Goal: Transaction & Acquisition: Purchase product/service

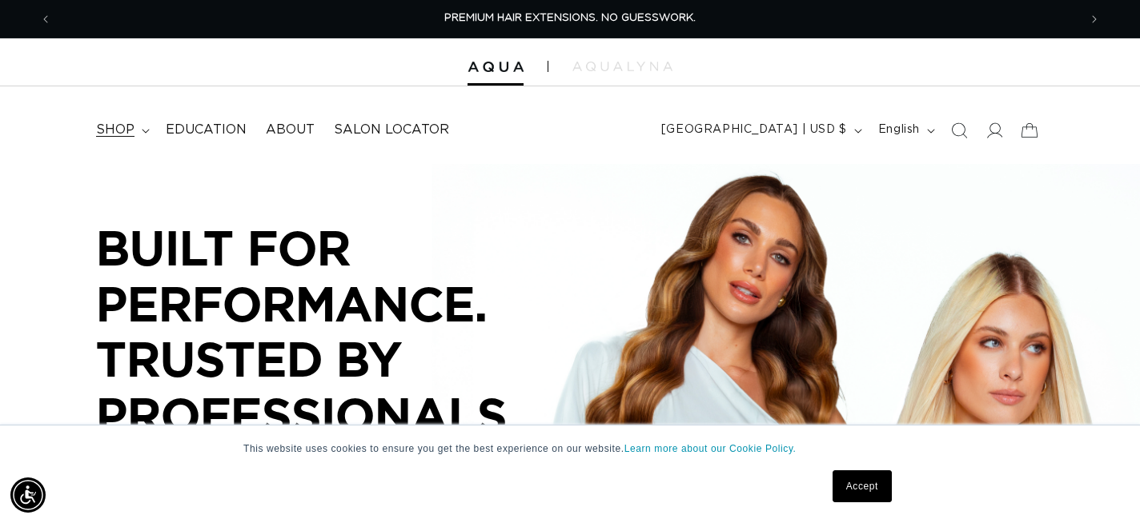
click at [140, 125] on summary "shop" at bounding box center [121, 130] width 70 height 36
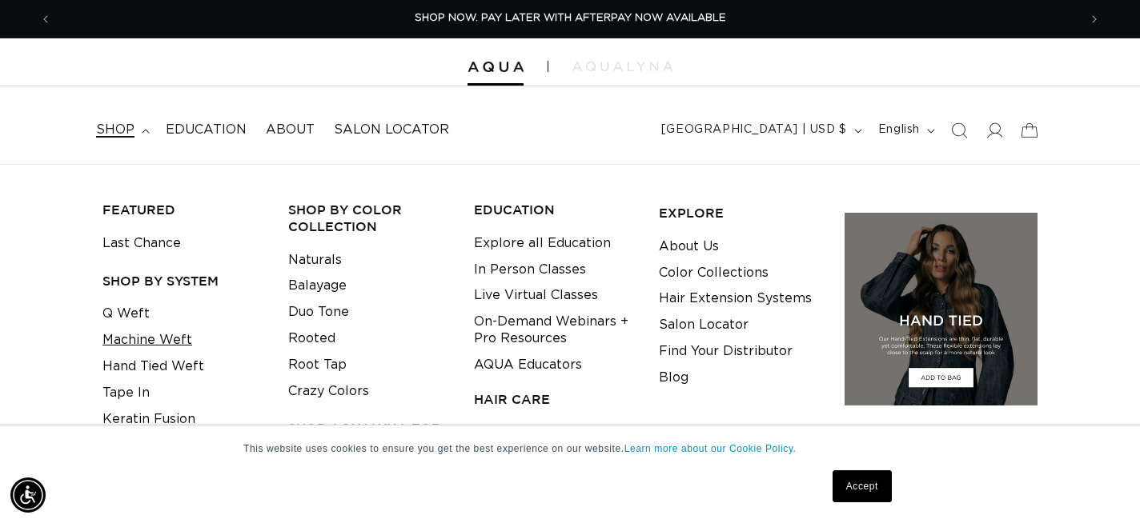
scroll to position [3, 0]
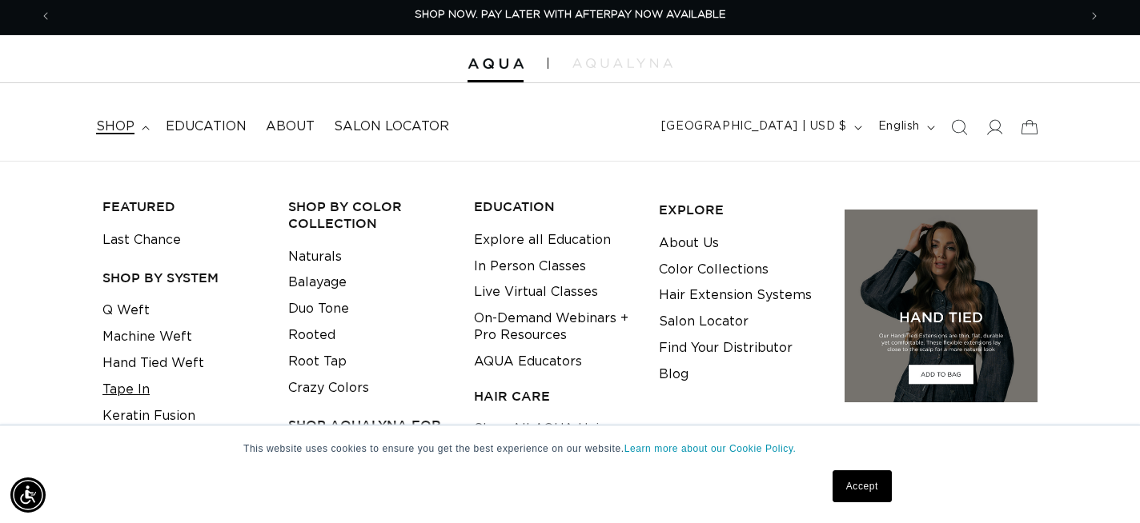
click at [123, 395] on link "Tape In" at bounding box center [125, 390] width 47 height 26
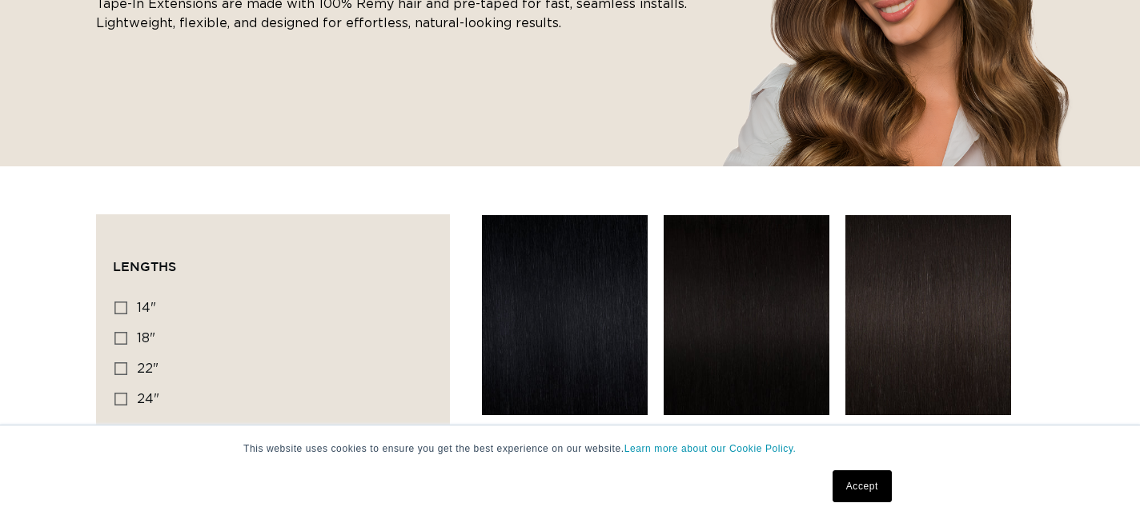
scroll to position [391, 0]
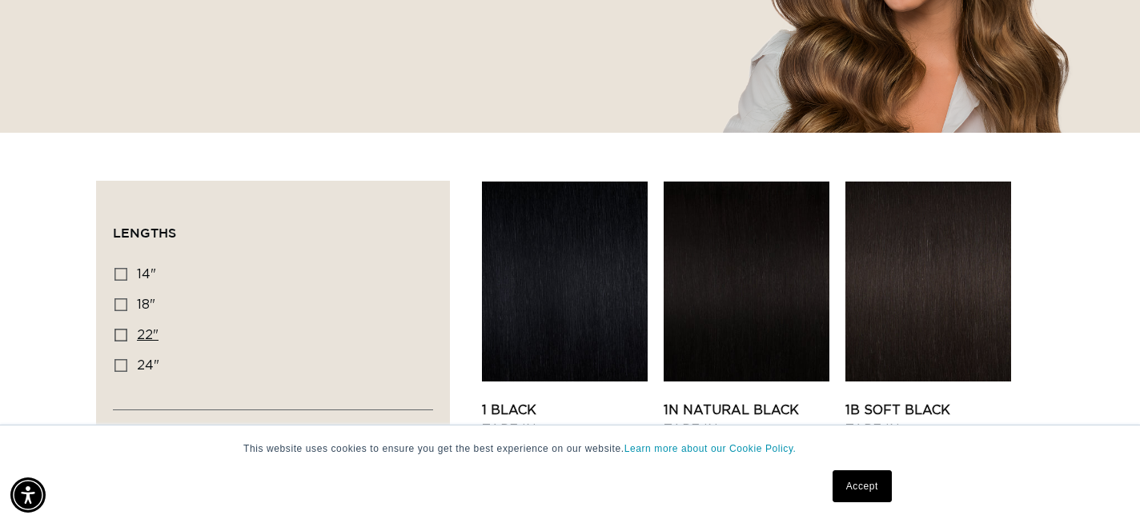
click at [122, 335] on icon at bounding box center [120, 335] width 13 height 13
click at [122, 335] on input "22" 22" (37 products)" at bounding box center [120, 335] width 13 height 13
checkbox input "true"
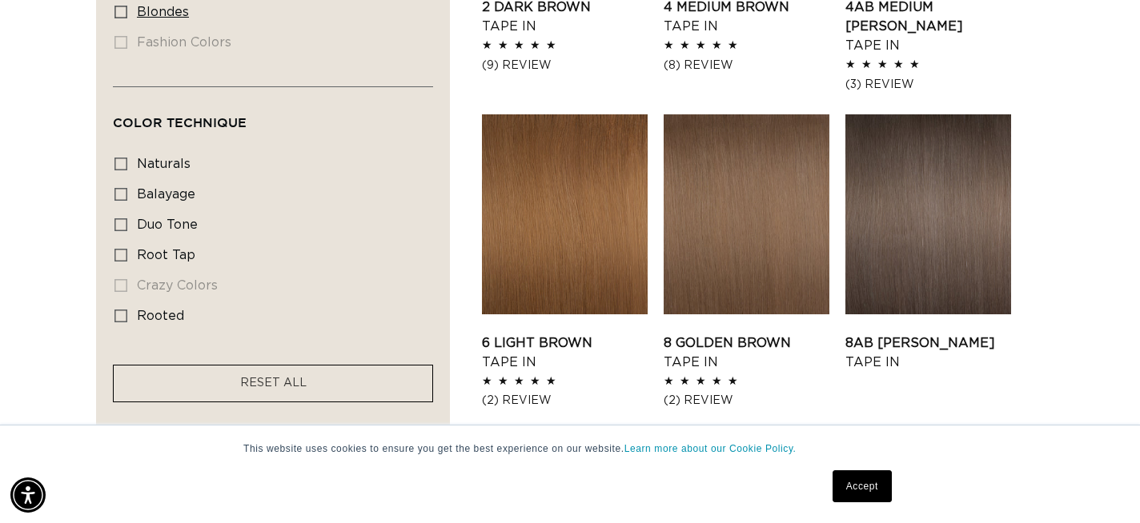
scroll to position [1121, 0]
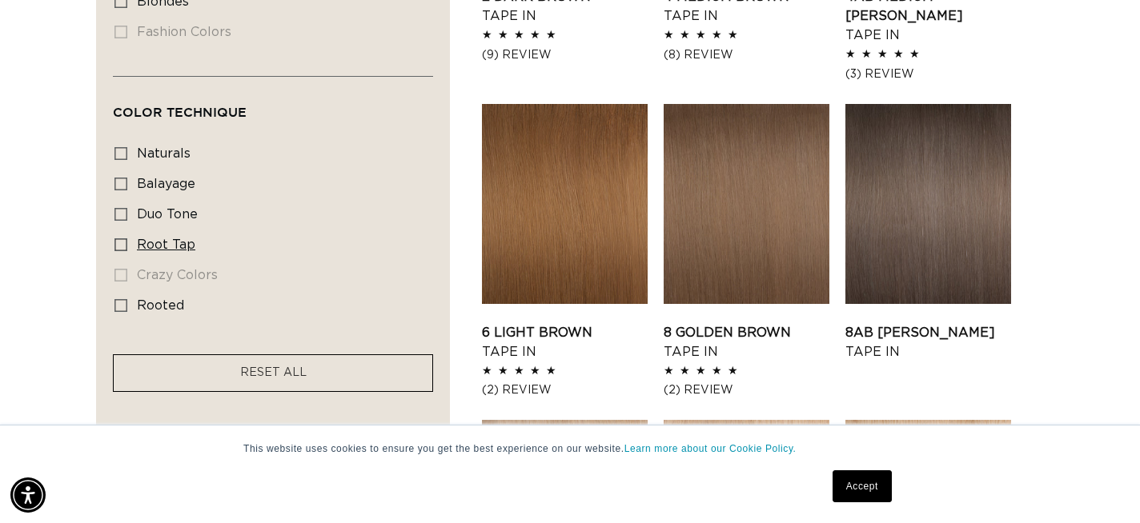
click at [163, 246] on span "root tap" at bounding box center [166, 244] width 58 height 13
click at [127, 246] on input "root tap root tap (6 products)" at bounding box center [120, 244] width 13 height 13
checkbox input "true"
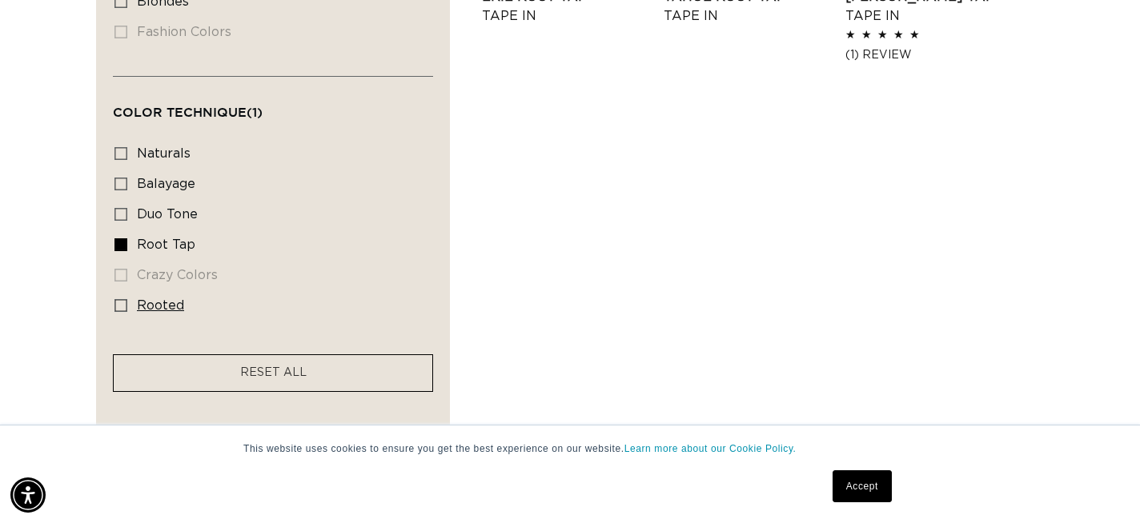
click at [119, 311] on icon at bounding box center [120, 305] width 13 height 13
click at [119, 311] on input "rooted rooted (4 products)" at bounding box center [120, 305] width 13 height 13
checkbox input "true"
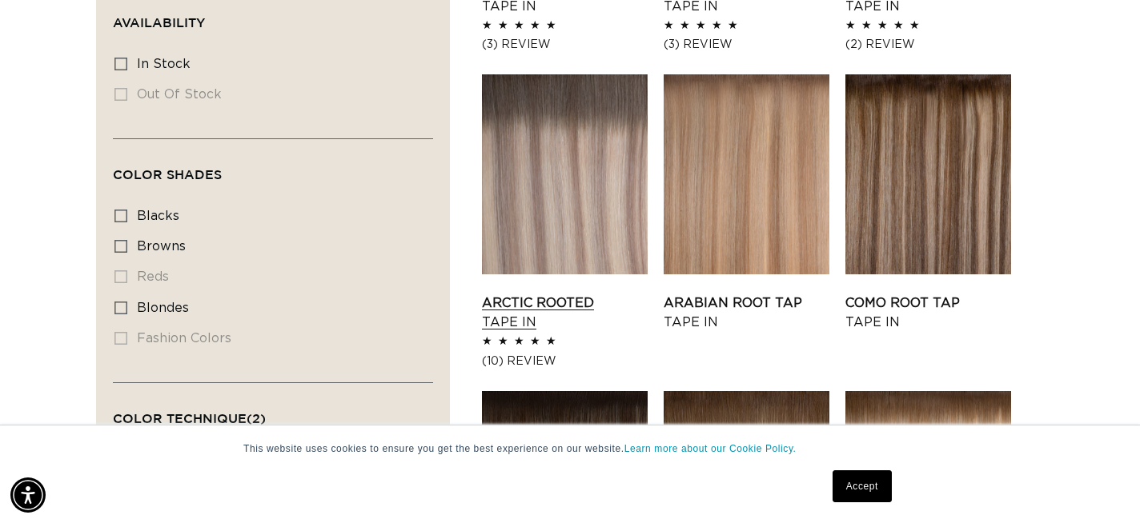
scroll to position [0, 2052]
click at [596, 294] on link "Arctic Rooted Tape In" at bounding box center [565, 313] width 166 height 38
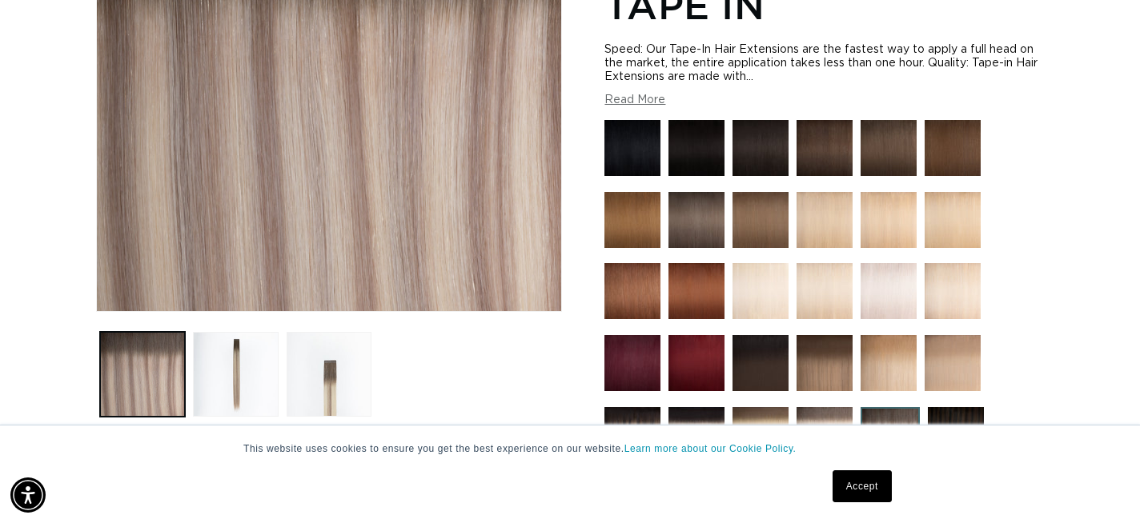
scroll to position [312, 0]
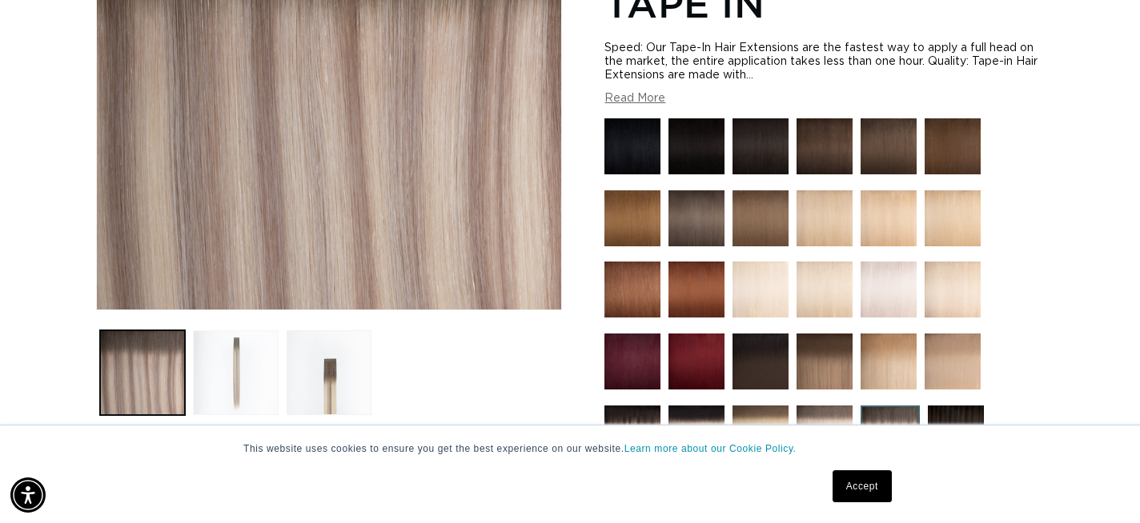
click at [232, 377] on button "Load image 2 in gallery view" at bounding box center [235, 373] width 85 height 85
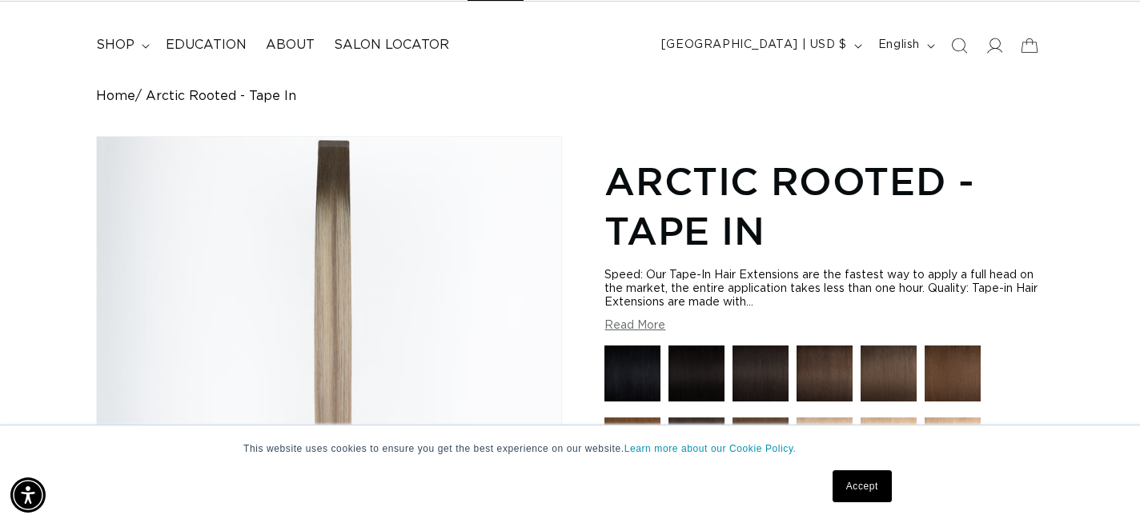
scroll to position [50, 0]
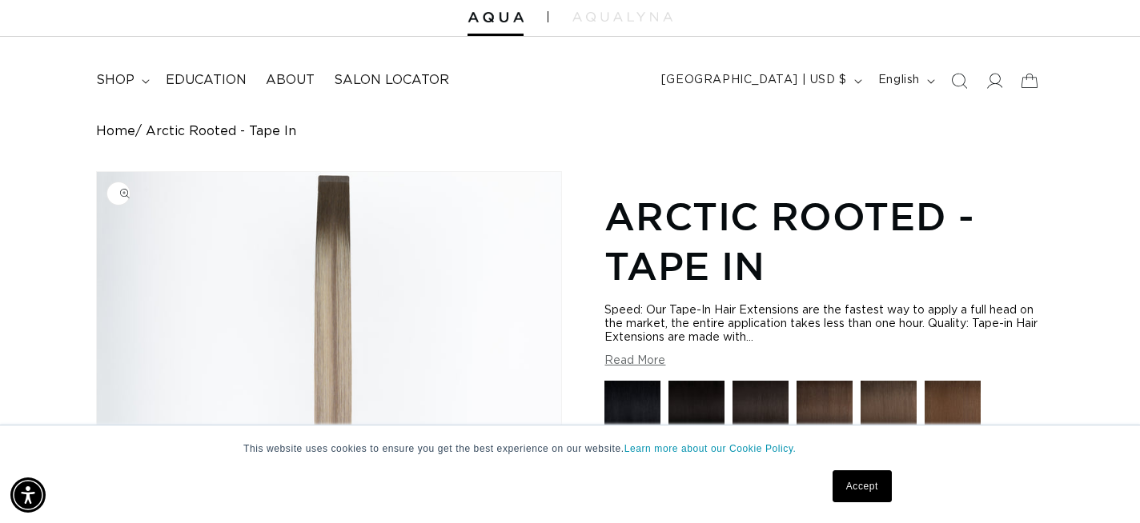
click at [335, 194] on img "Gallery Viewer" at bounding box center [329, 372] width 464 height 400
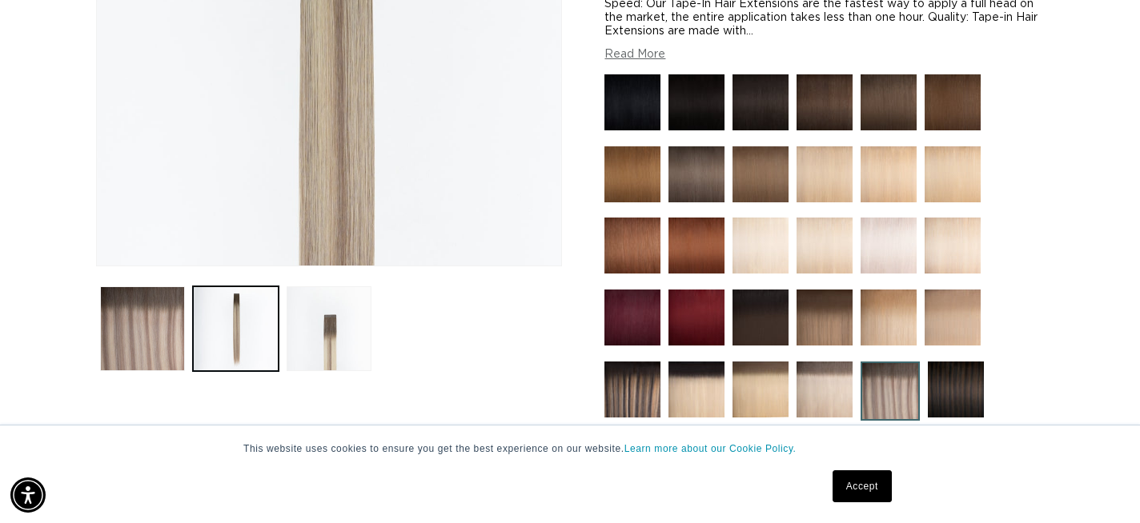
scroll to position [359, 0]
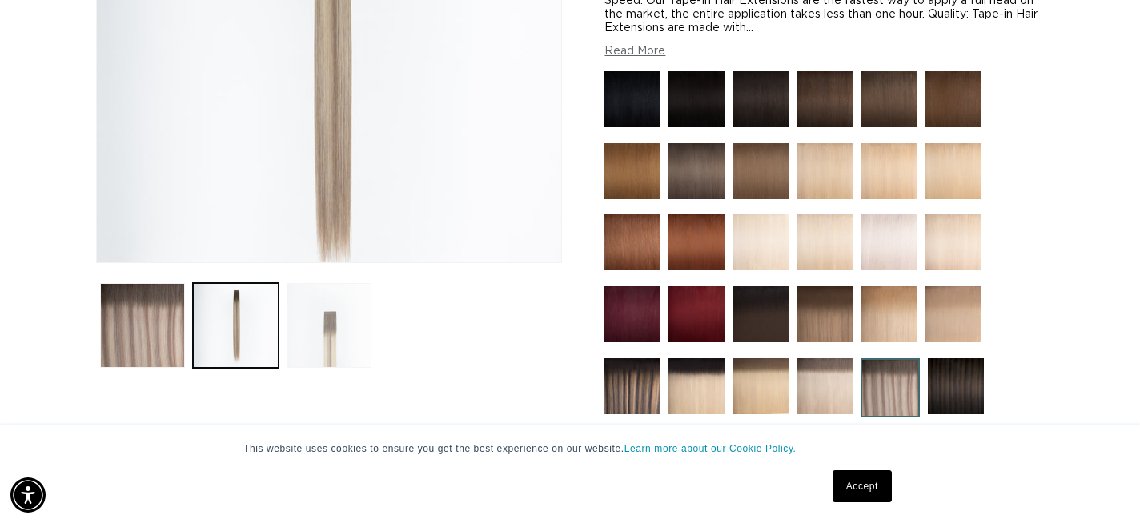
click at [331, 331] on button "Load image 3 in gallery view" at bounding box center [329, 325] width 85 height 85
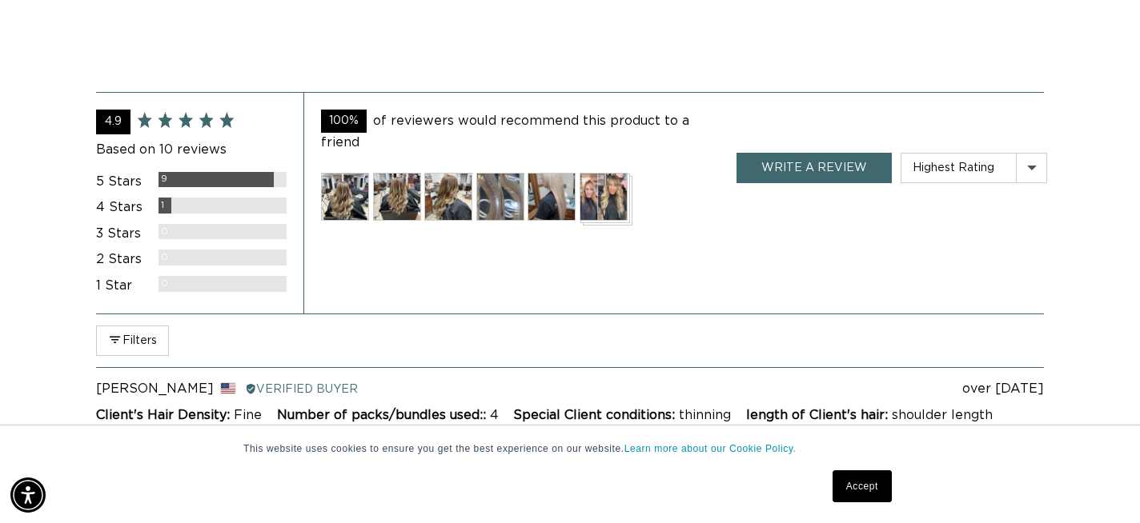
scroll to position [0, 0]
click at [334, 202] on img at bounding box center [345, 197] width 48 height 48
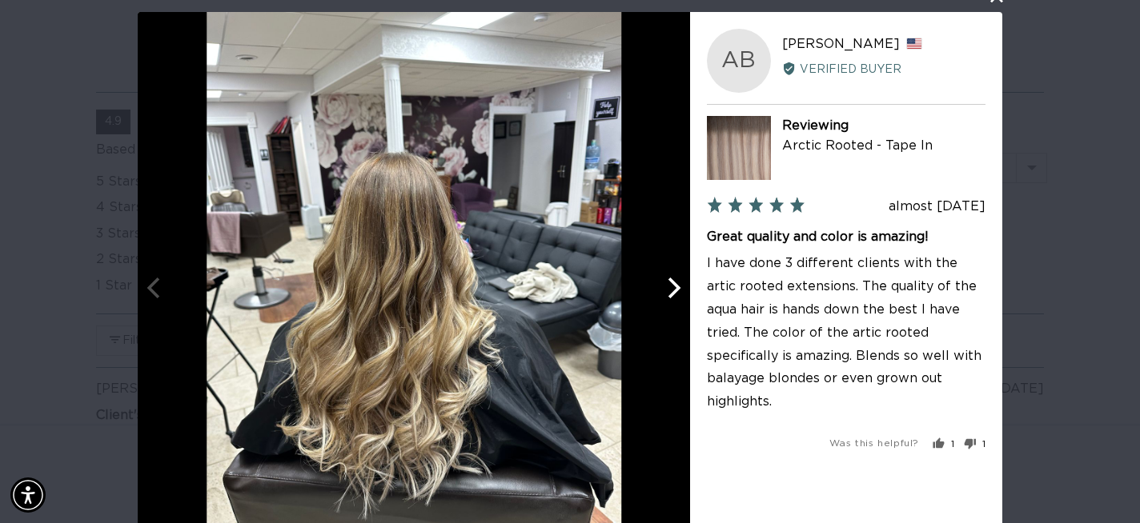
click at [672, 290] on icon "Next" at bounding box center [672, 287] width 21 height 21
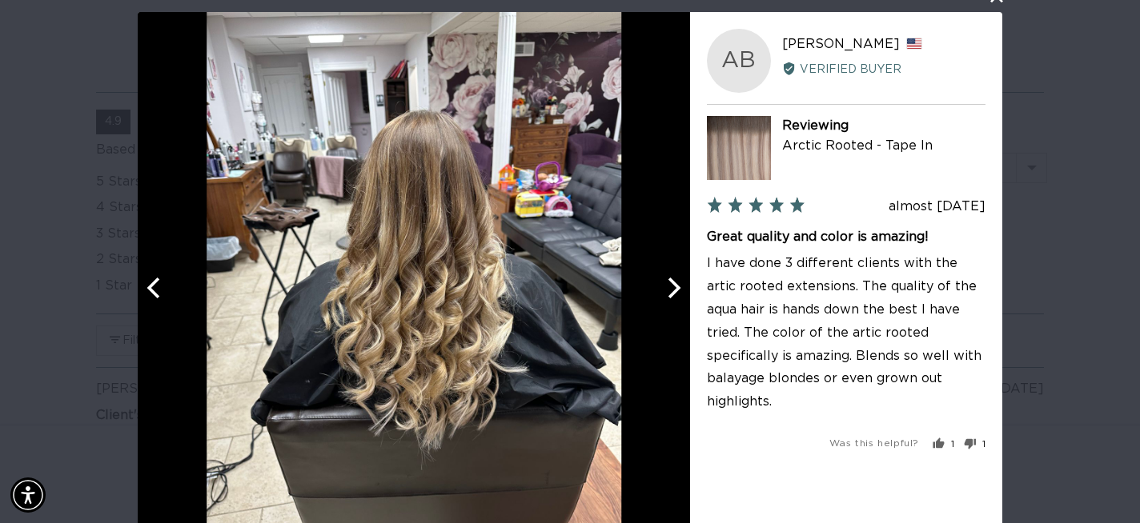
click at [673, 290] on icon "Next" at bounding box center [672, 287] width 21 height 21
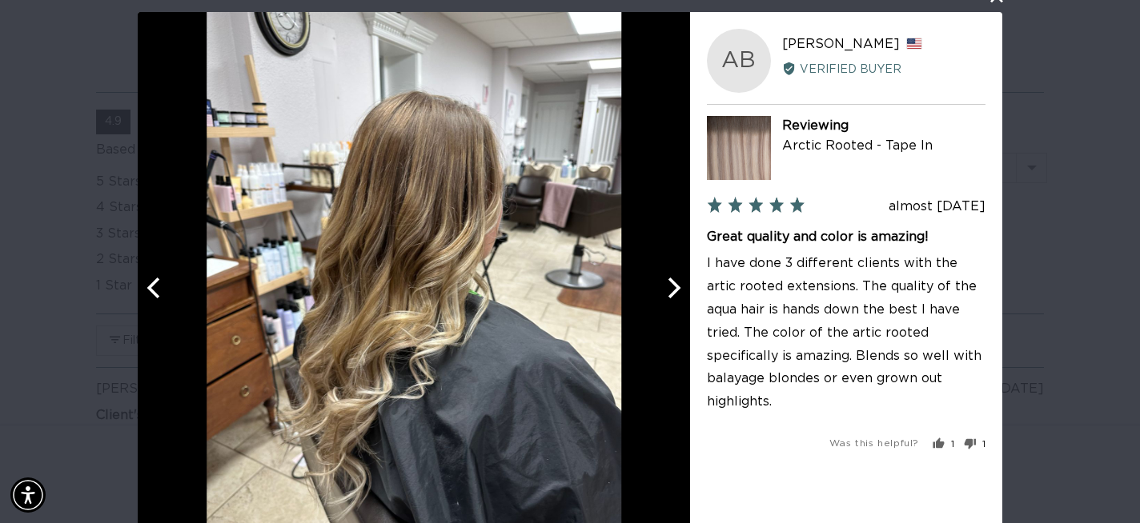
click at [673, 290] on icon "Next" at bounding box center [672, 287] width 21 height 21
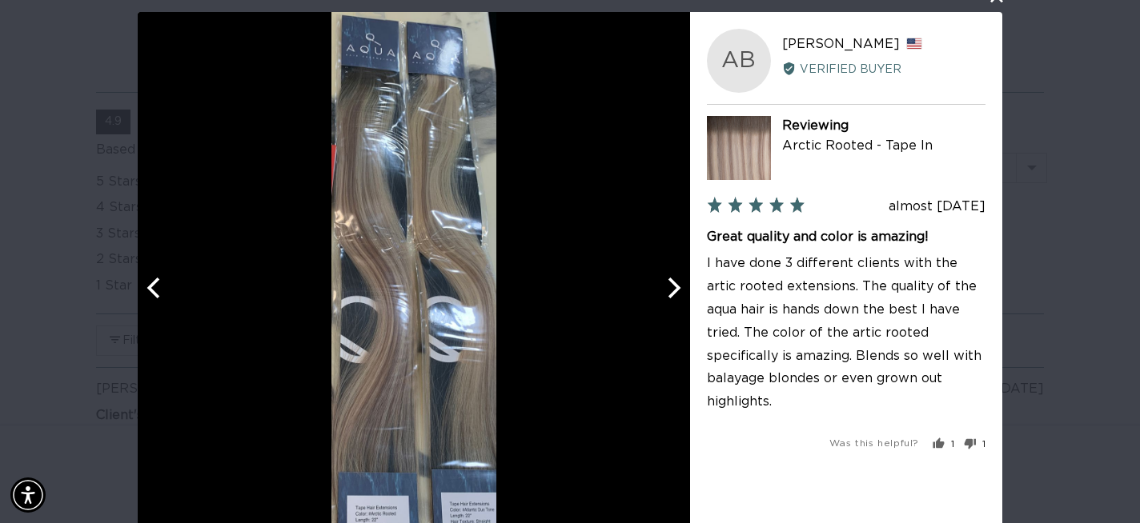
click at [673, 290] on icon "Next" at bounding box center [672, 287] width 21 height 21
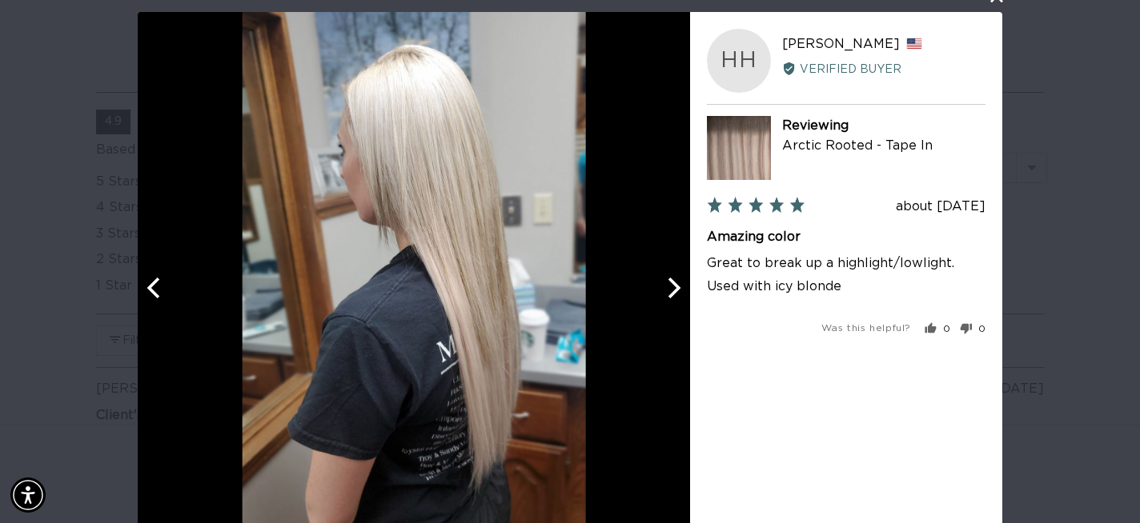
click at [150, 286] on icon "Previous" at bounding box center [152, 287] width 13 height 21
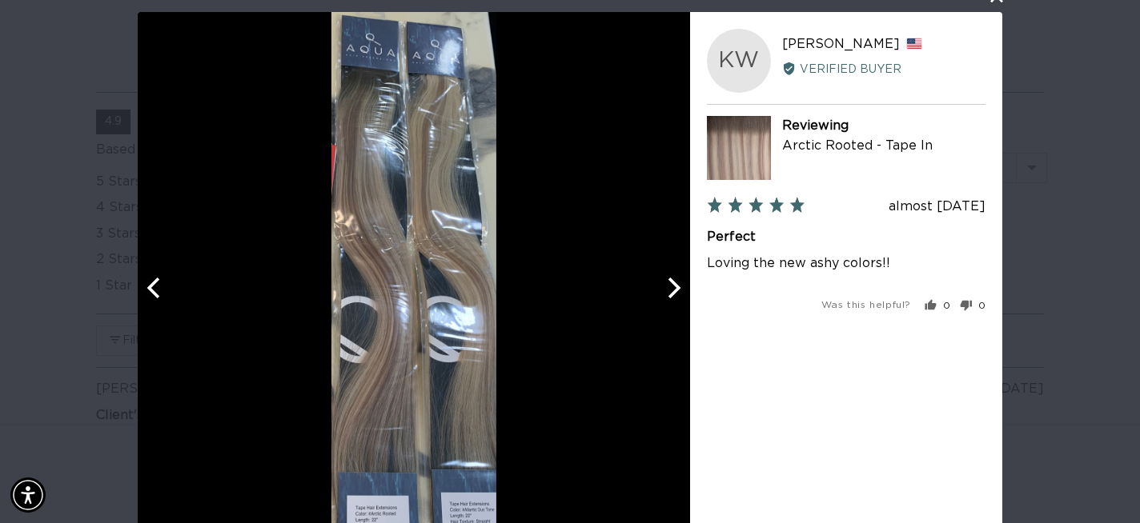
click at [673, 296] on icon "Next" at bounding box center [672, 287] width 21 height 21
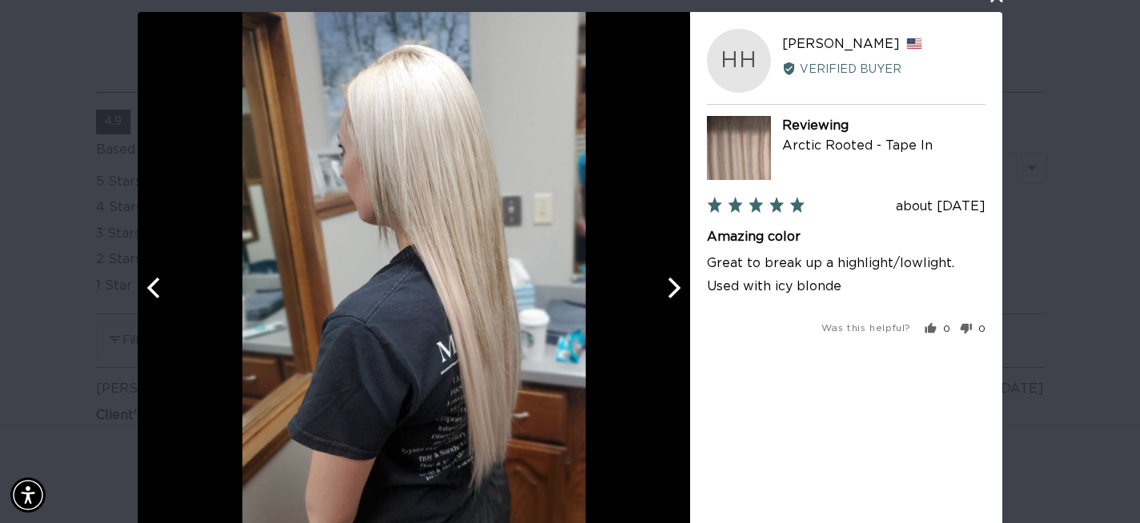
scroll to position [0, 1026]
click at [673, 294] on icon "Next" at bounding box center [672, 287] width 21 height 21
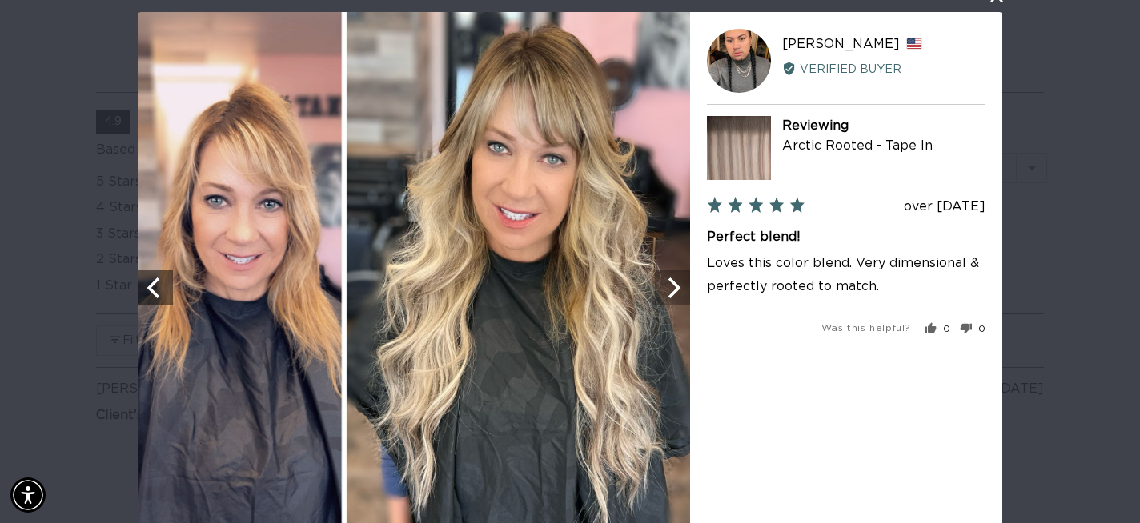
scroll to position [0, 0]
click at [672, 293] on icon "Next" at bounding box center [674, 287] width 13 height 21
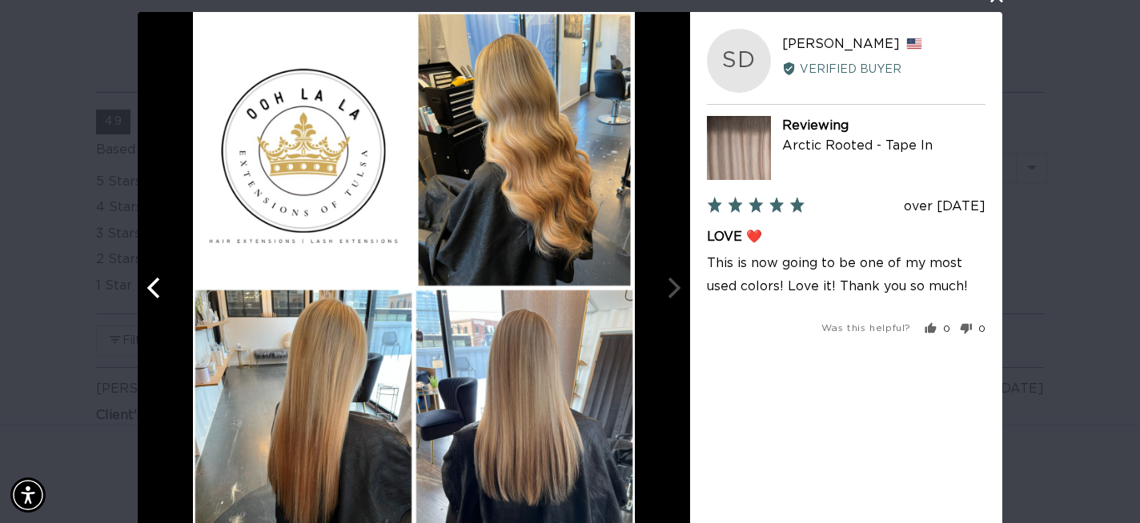
scroll to position [0, 1026]
click at [672, 292] on div at bounding box center [414, 288] width 552 height 552
click at [1088, 129] on div "User-Uploaded Media Gallery SD [PERSON_NAME] Reviewed by [PERSON_NAME], from [G…" at bounding box center [570, 261] width 1140 height 523
